Goal: Information Seeking & Learning: Stay updated

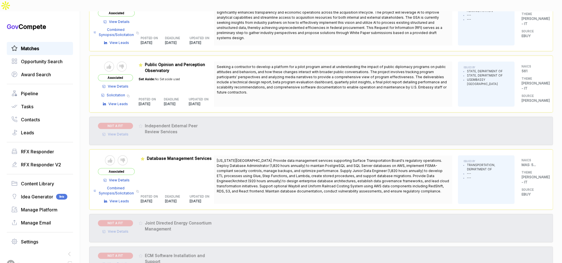
scroll to position [347, 0]
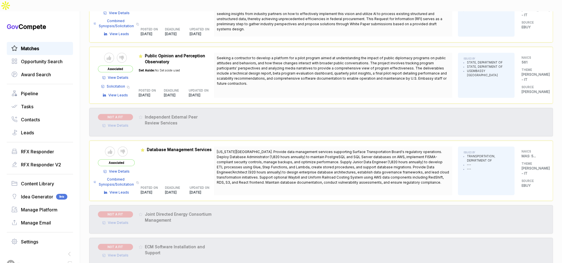
scroll to position [353, 0]
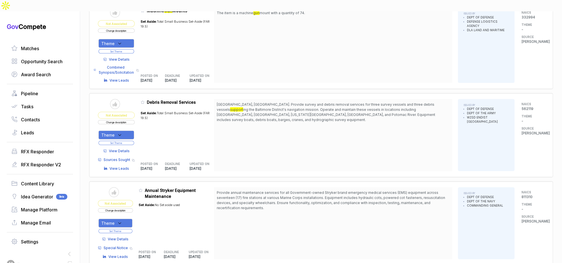
scroll to position [1972, 0]
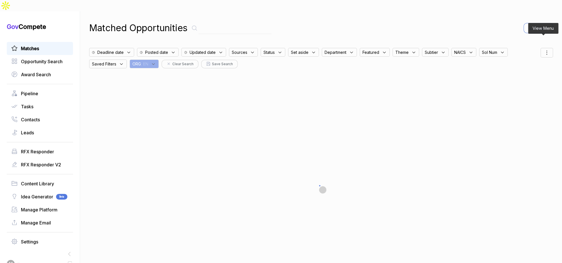
click at [545, 49] on icon at bounding box center [546, 52] width 7 height 7
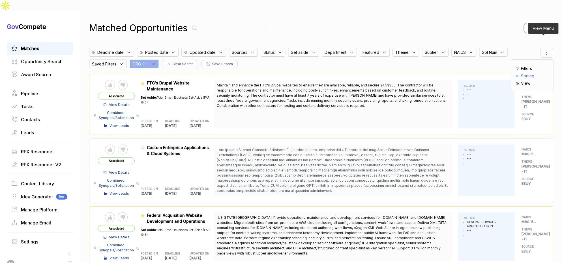
click at [521, 73] on span "Sorting" at bounding box center [527, 76] width 13 height 6
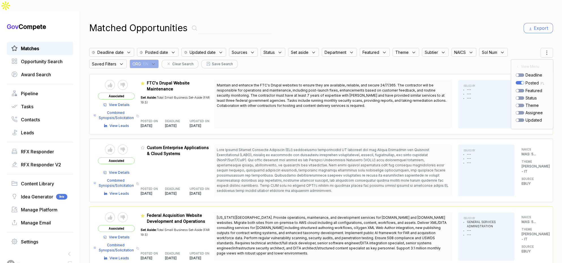
drag, startPoint x: 480, startPoint y: 24, endPoint x: 509, endPoint y: 4, distance: 35.6
click at [483, 22] on div "Matched Opportunities Export Deadline date Posted date Updated date Sources Sta…" at bounding box center [321, 142] width 464 height 263
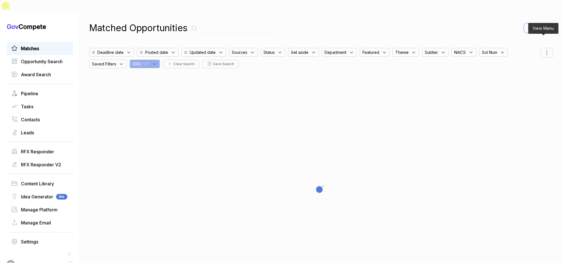
click at [543, 49] on icon at bounding box center [546, 52] width 7 height 7
click at [527, 73] on span "Sorting" at bounding box center [527, 76] width 13 height 6
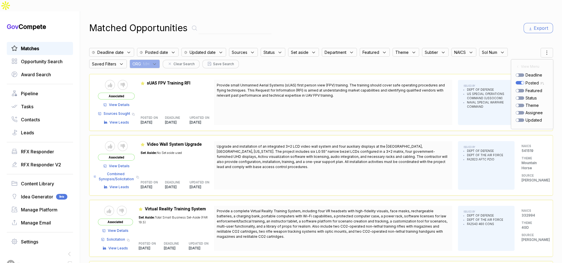
drag, startPoint x: 486, startPoint y: 9, endPoint x: 485, endPoint y: 64, distance: 54.6
click at [486, 11] on div "Matched Opportunities Export Deadline date Posted date Updated date Sources Sta…" at bounding box center [321, 142] width 464 height 263
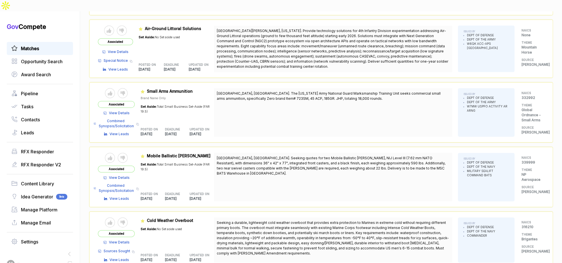
scroll to position [440, 0]
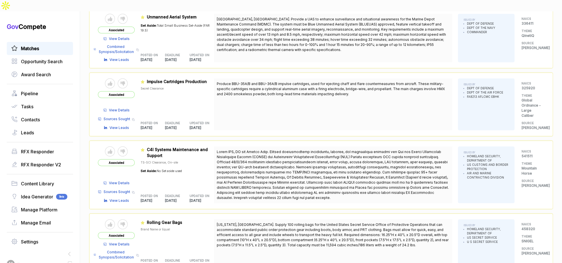
scroll to position [1080, 0]
